Goal: Find specific page/section: Find specific page/section

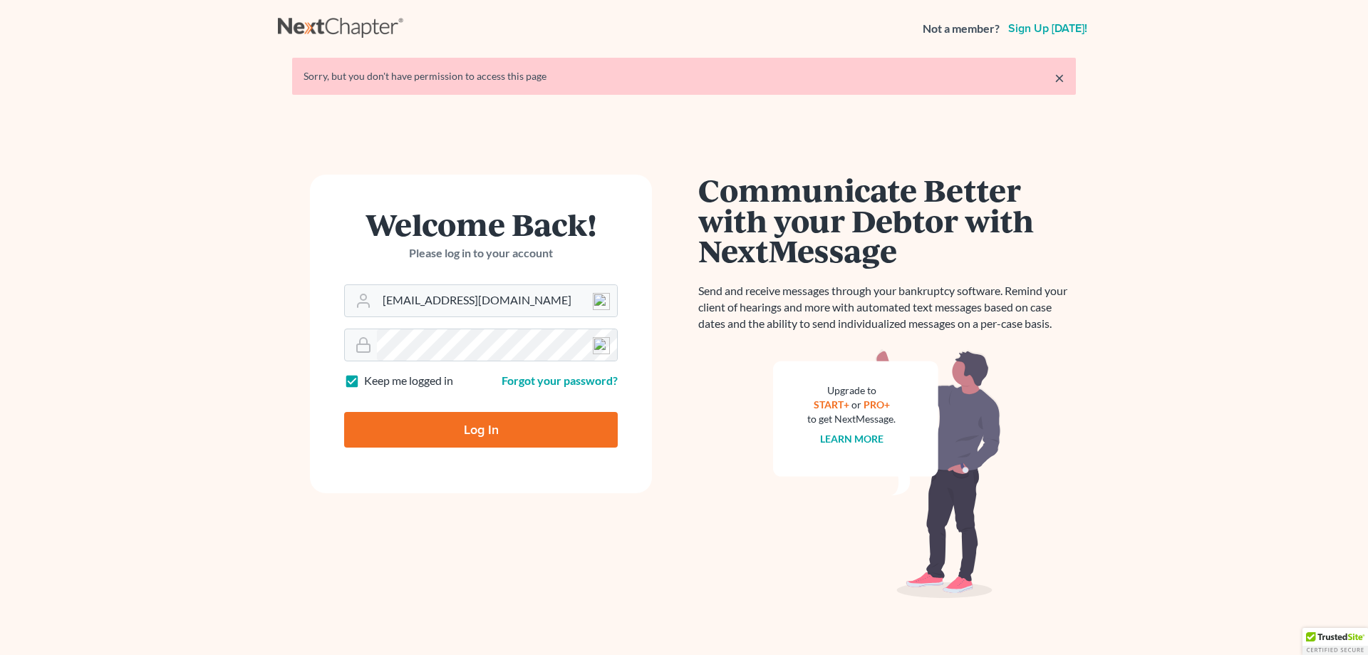
click at [458, 433] on input "Log In" at bounding box center [481, 430] width 274 height 36
type input "Thinking..."
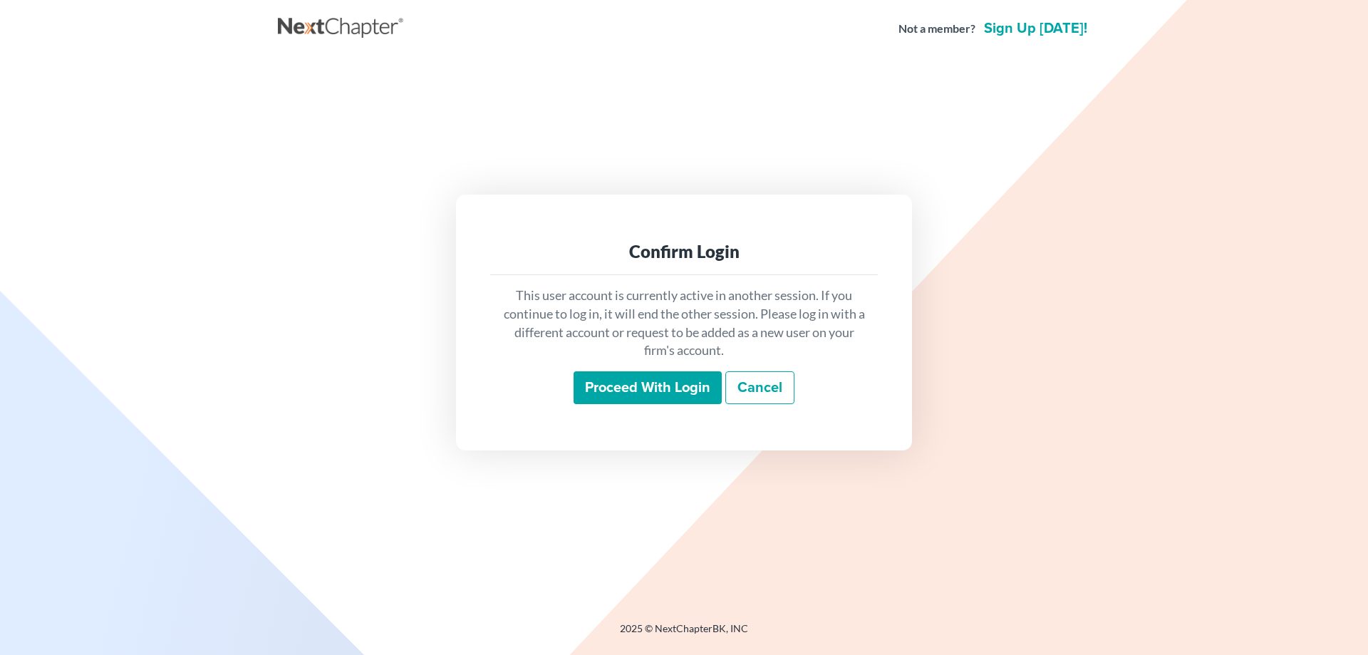
click at [621, 382] on input "Proceed with login" at bounding box center [648, 387] width 148 height 33
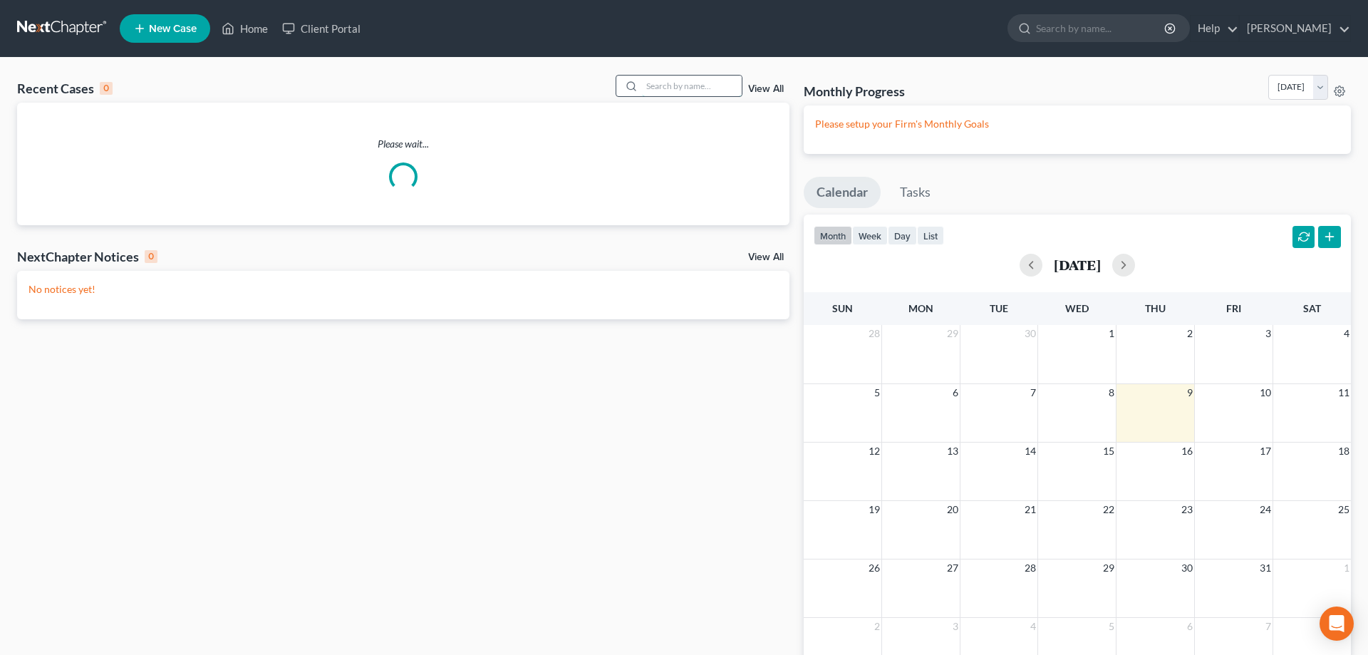
click at [642, 86] on input "search" at bounding box center [692, 86] width 100 height 21
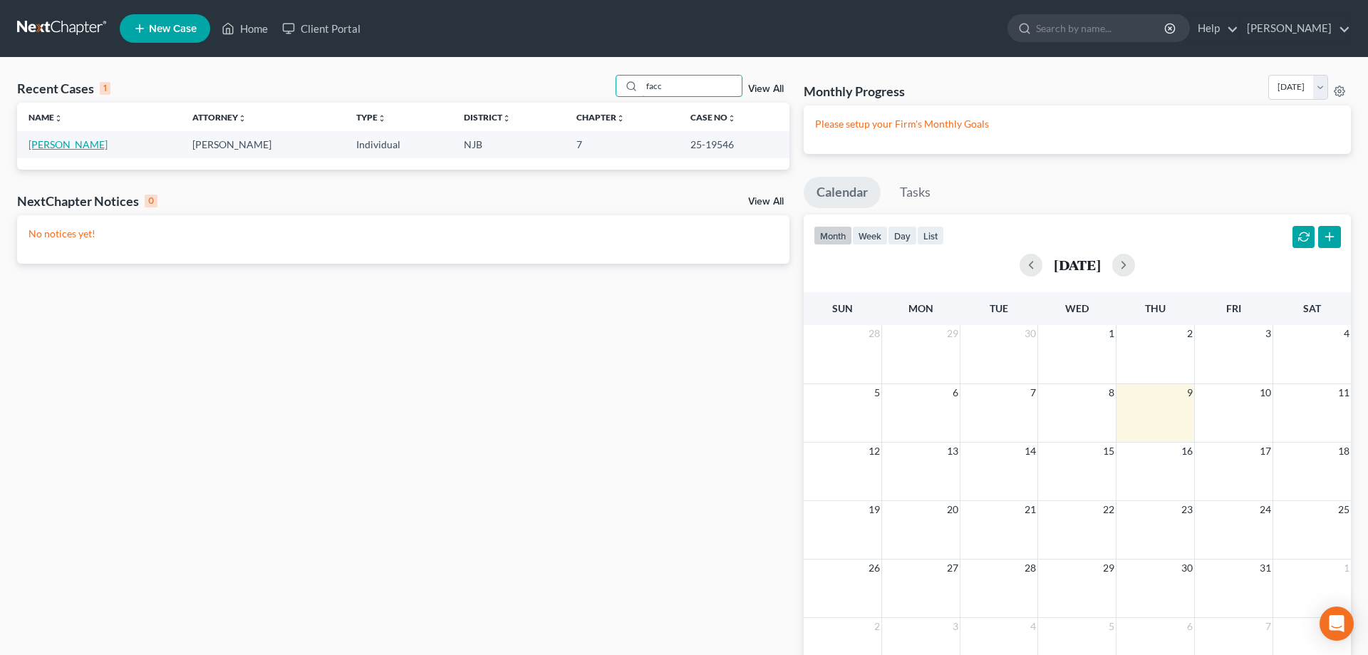
type input "facc"
click at [94, 147] on link "Facchine, Kristen" at bounding box center [68, 144] width 79 height 12
